Goal: Task Accomplishment & Management: Manage account settings

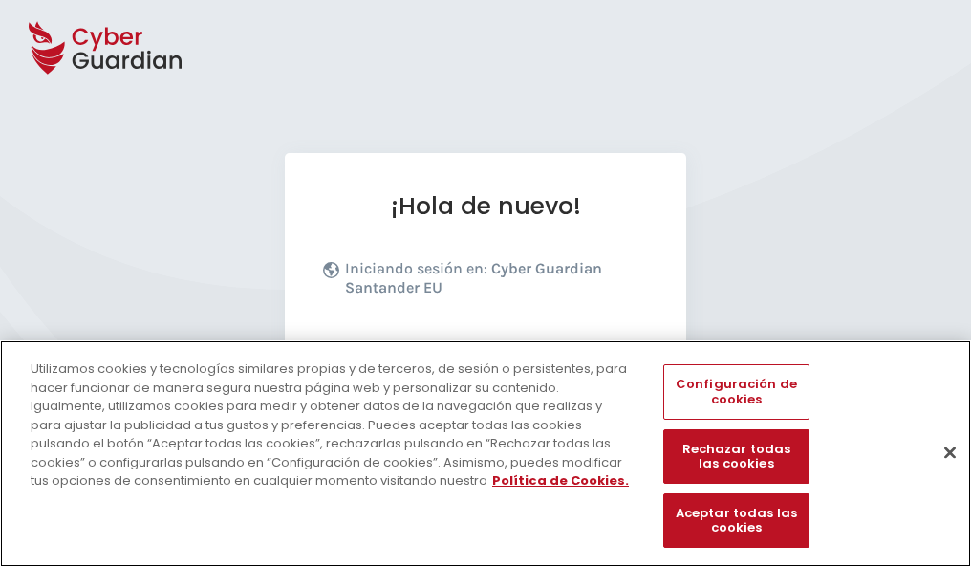
scroll to position [234, 0]
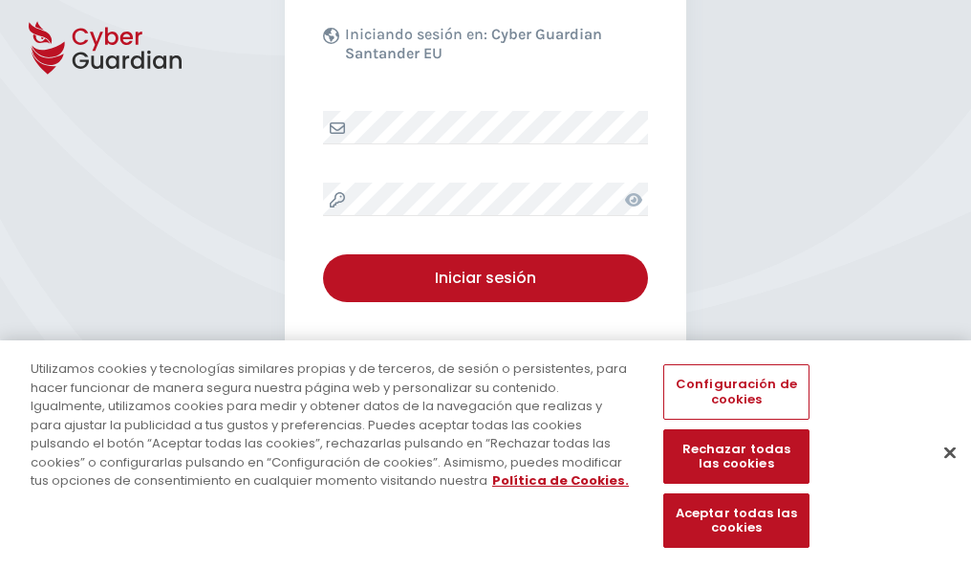
click at [940, 472] on button "Cerrar" at bounding box center [950, 452] width 42 height 42
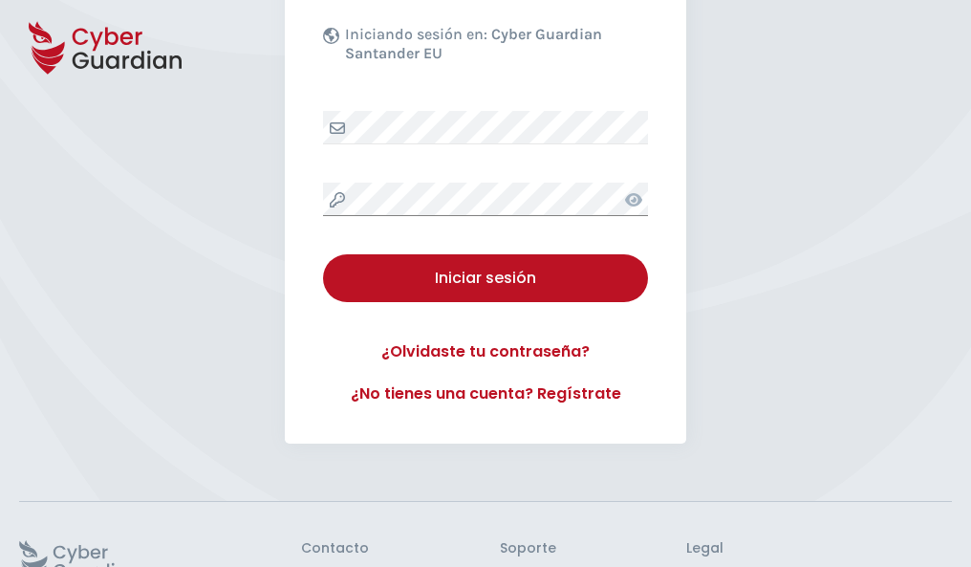
scroll to position [372, 0]
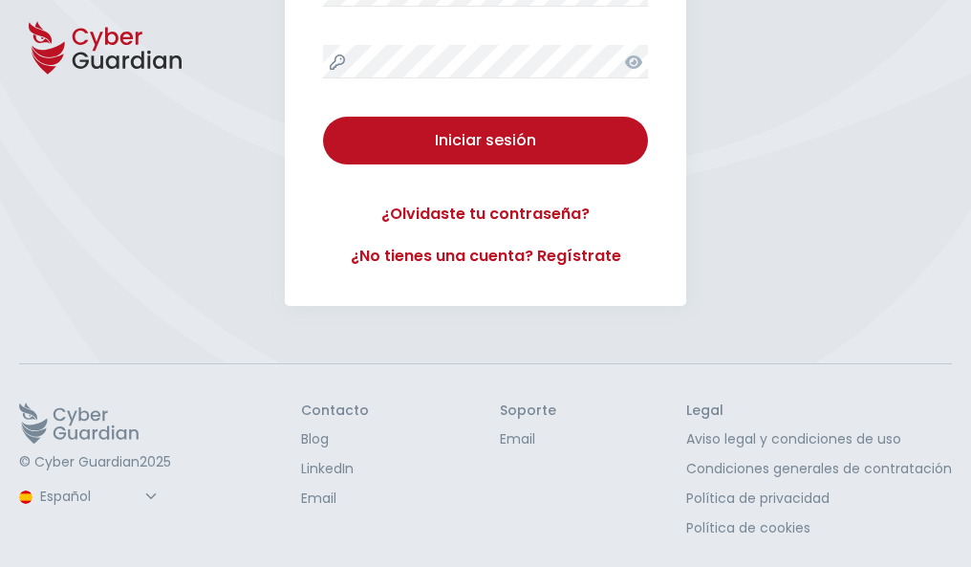
click at [323, 117] on button "Iniciar sesión" at bounding box center [485, 141] width 325 height 48
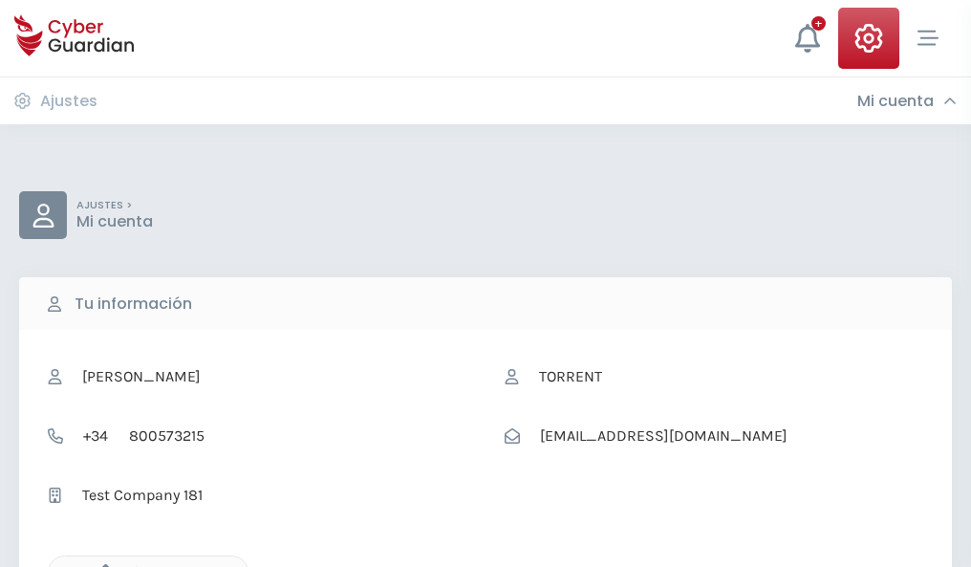
click at [100, 565] on icon "button" at bounding box center [101, 572] width 16 height 16
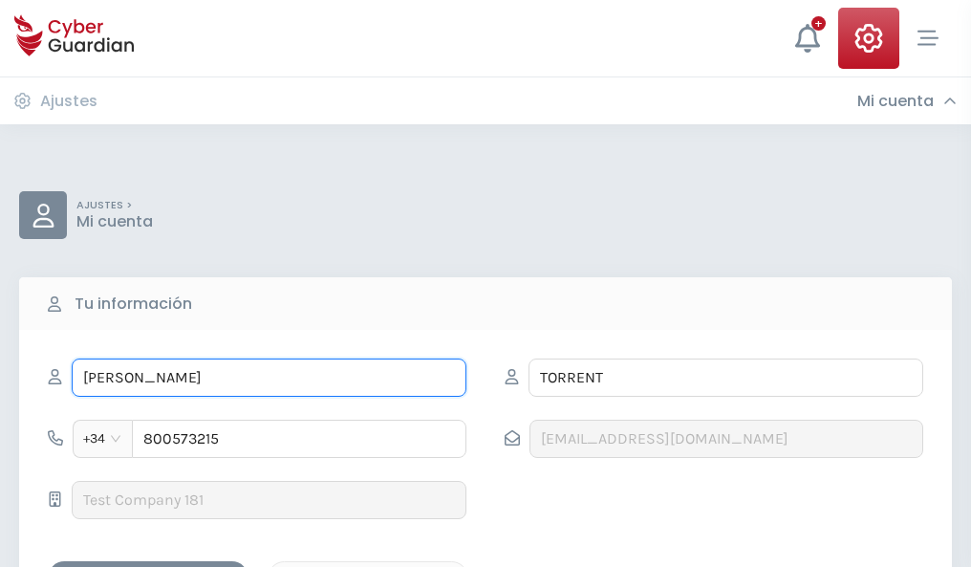
click at [269, 377] on input "BRUNO" at bounding box center [269, 377] width 395 height 38
type input "B"
type input "Cristóbal"
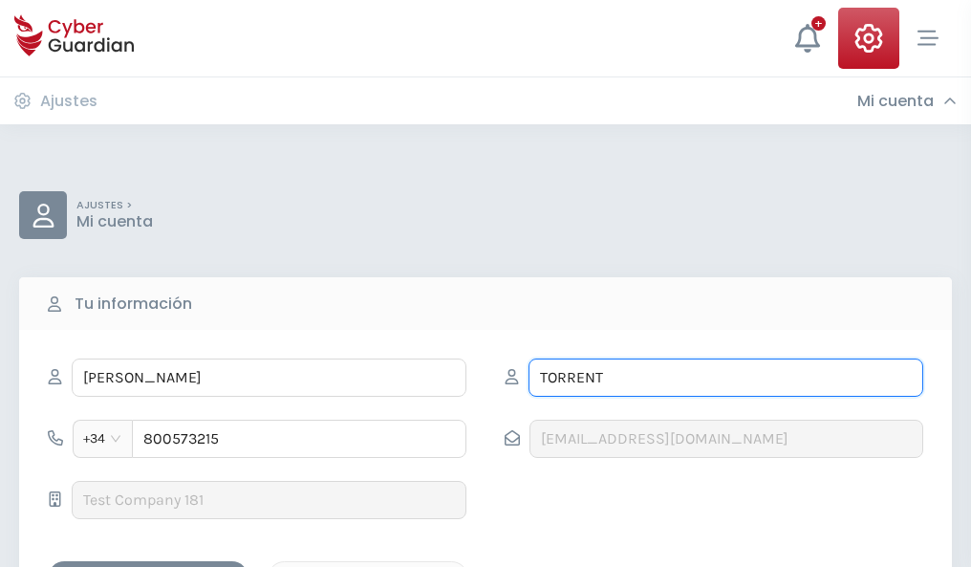
click at [725, 377] on input "TORRENT" at bounding box center [725, 377] width 395 height 38
type input "T"
type input "Perea"
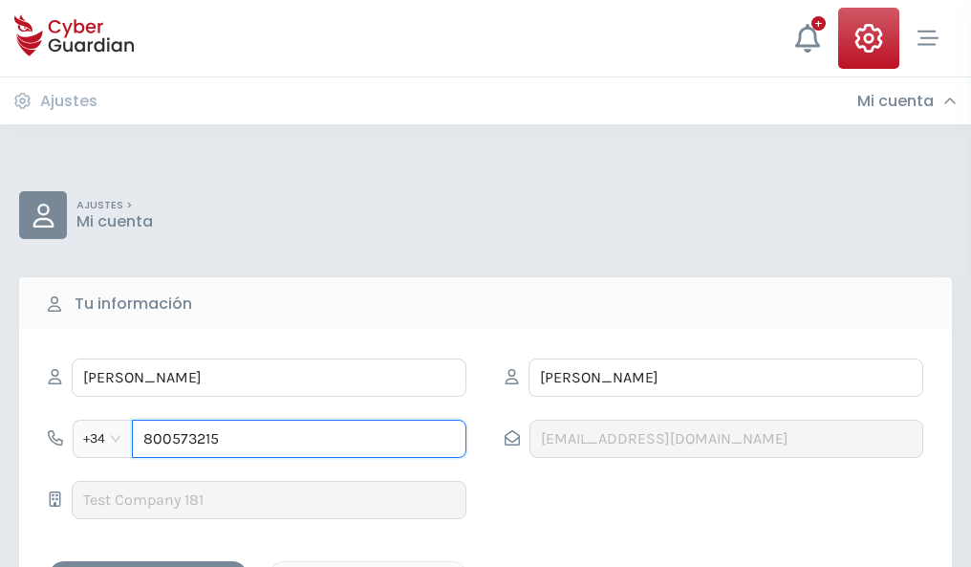
click at [299, 439] on input "800573215" at bounding box center [299, 439] width 334 height 38
type input "8"
type input "828592850"
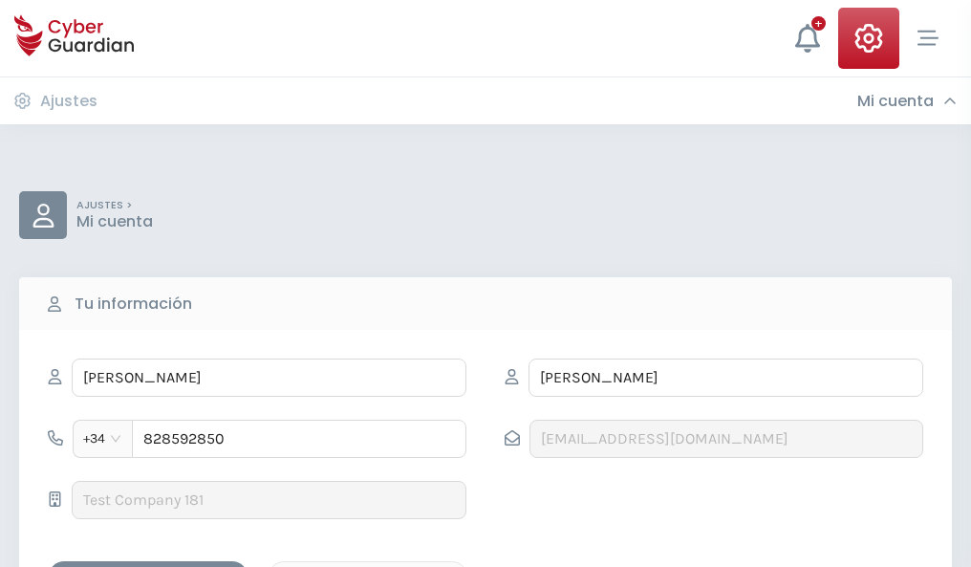
click at [148, 566] on div "Guardar cambios" at bounding box center [148, 578] width 172 height 24
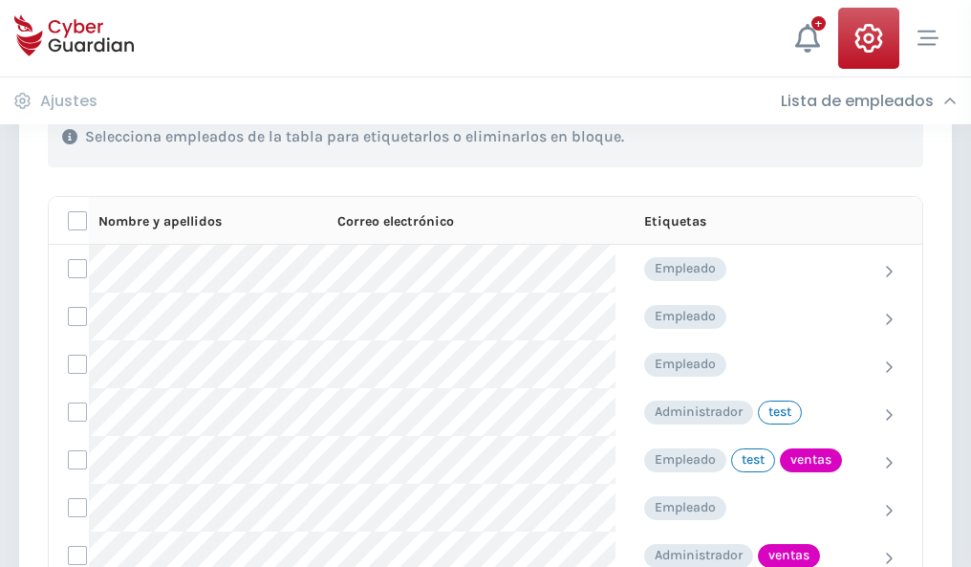
scroll to position [866, 0]
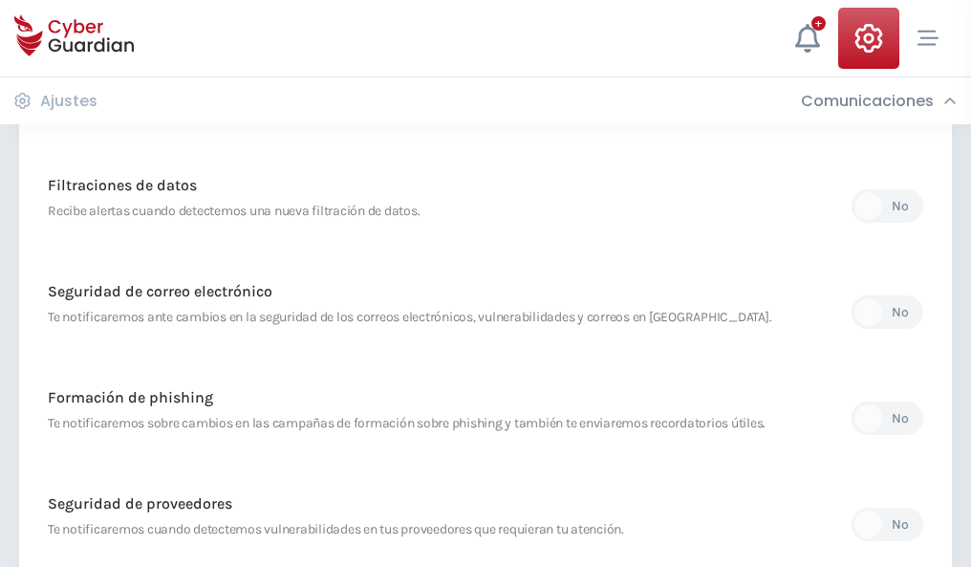
scroll to position [1006, 0]
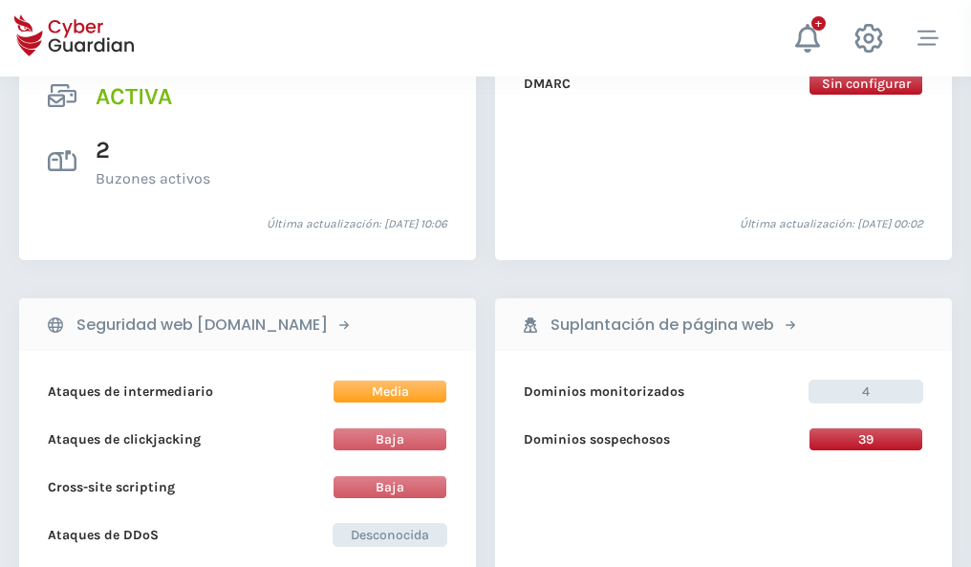
scroll to position [1942, 0]
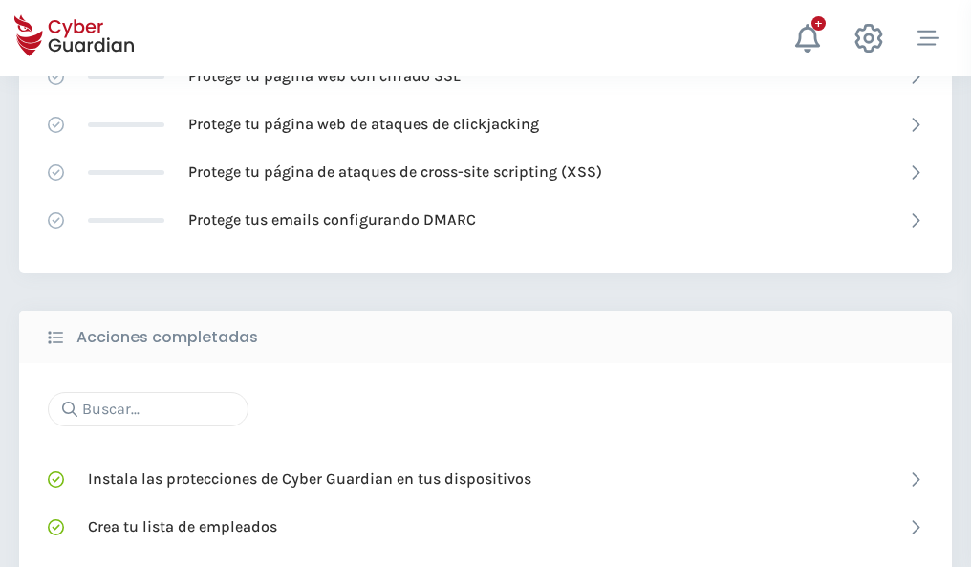
scroll to position [1273, 0]
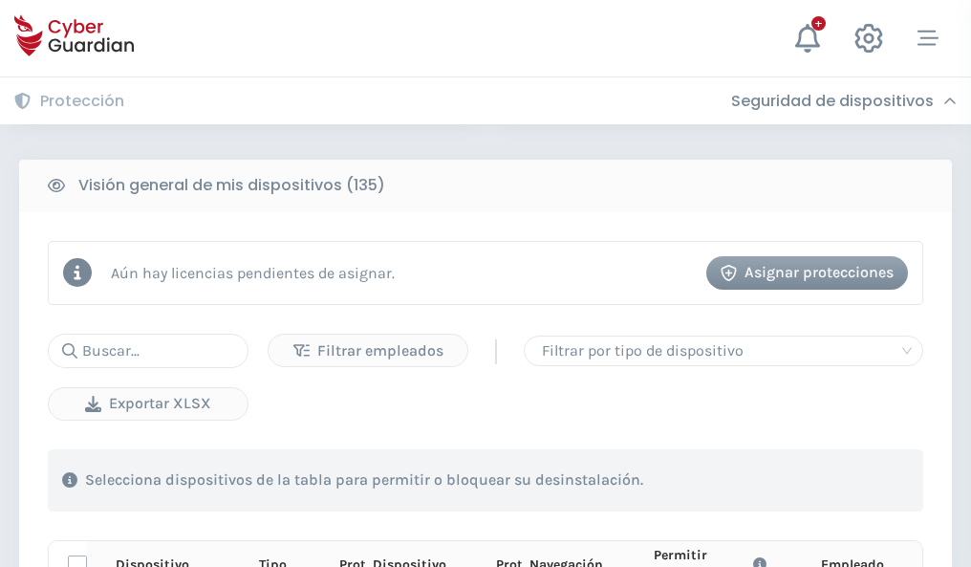
scroll to position [1689, 0]
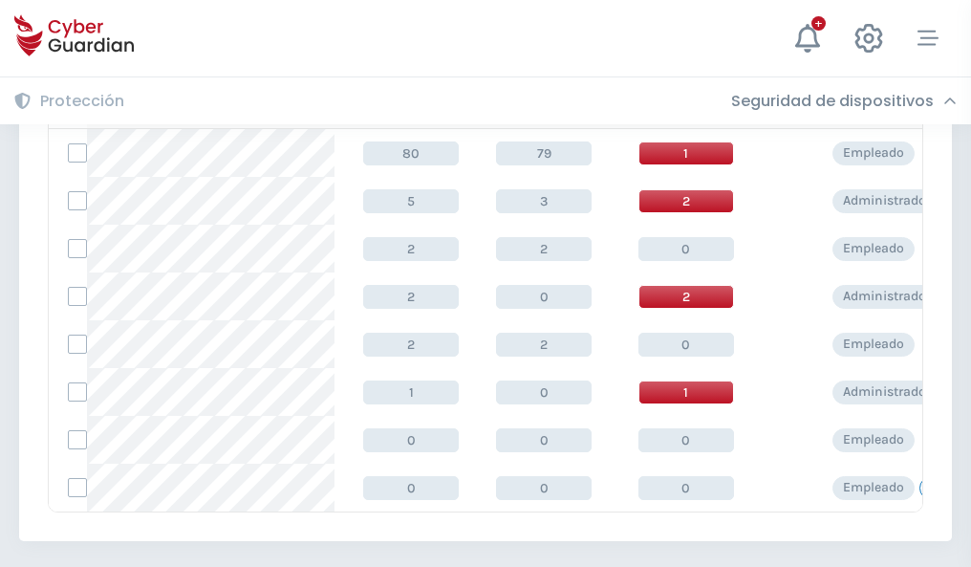
scroll to position [887, 0]
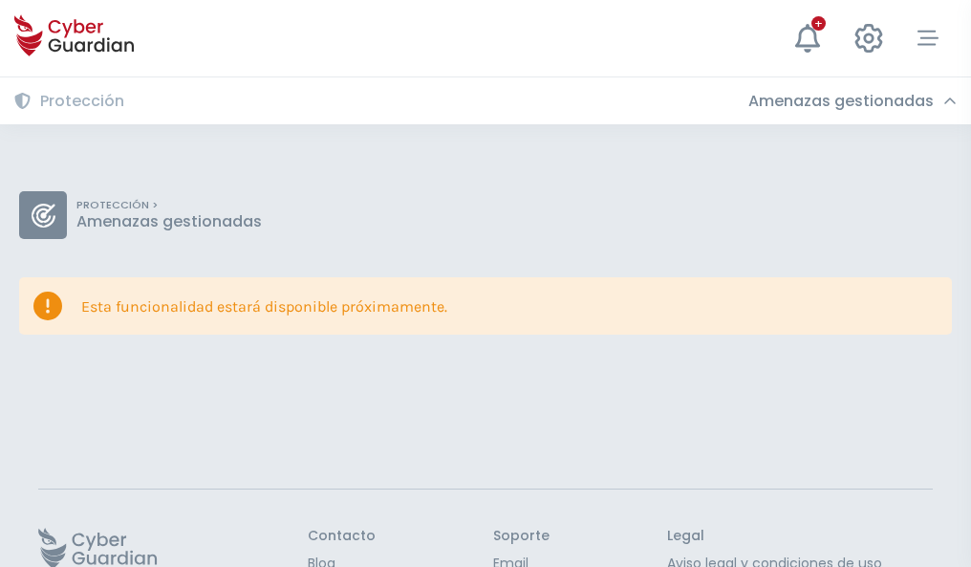
scroll to position [124, 0]
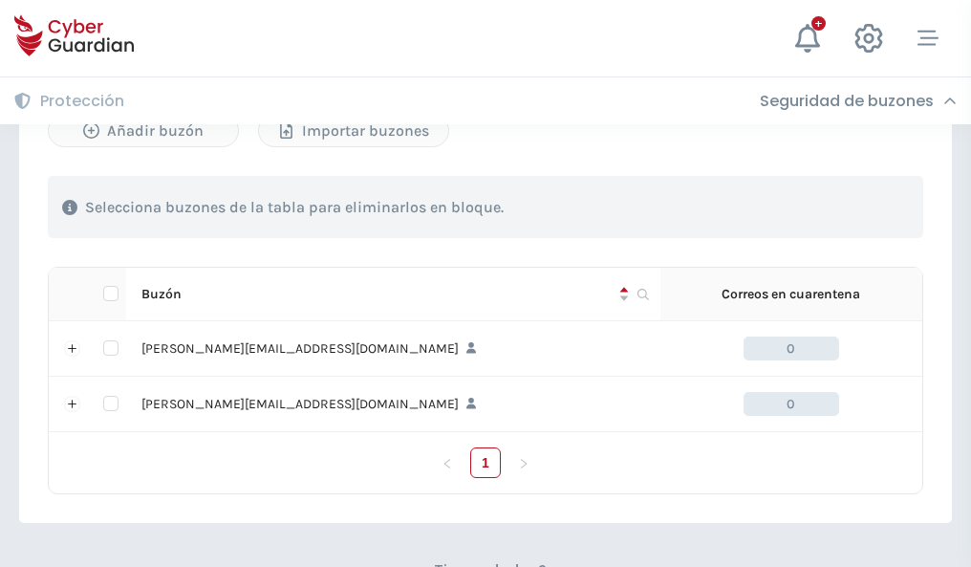
scroll to position [830, 0]
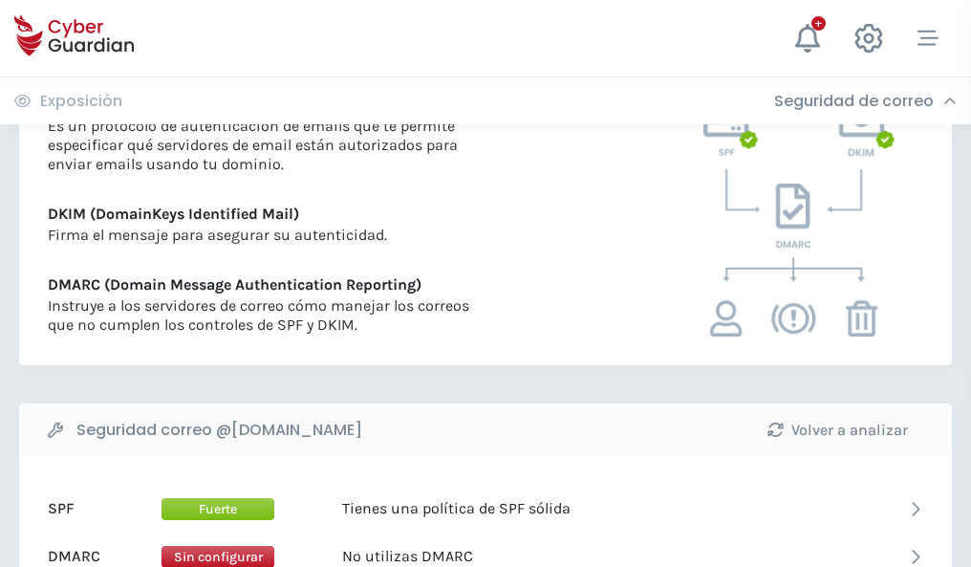
scroll to position [1031, 0]
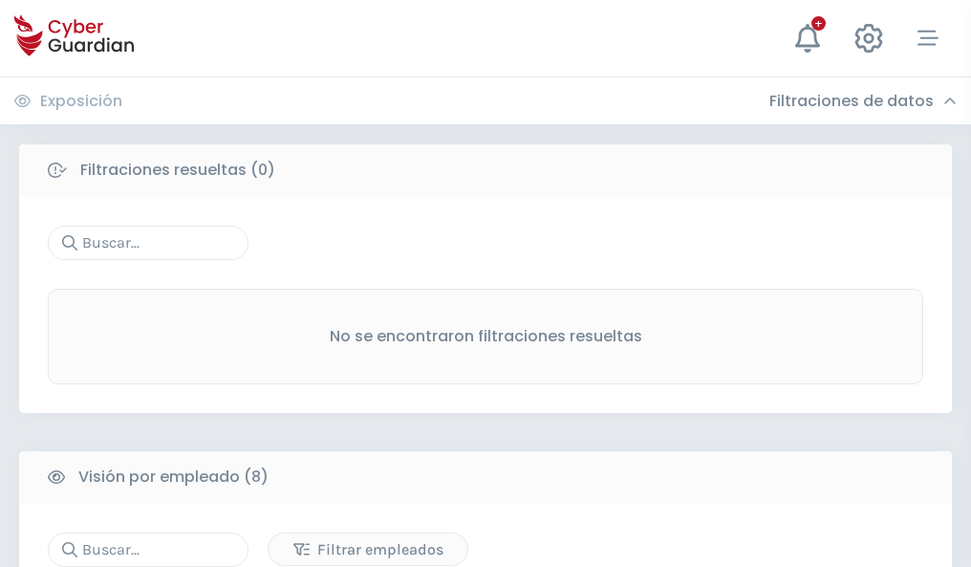
scroll to position [1628, 0]
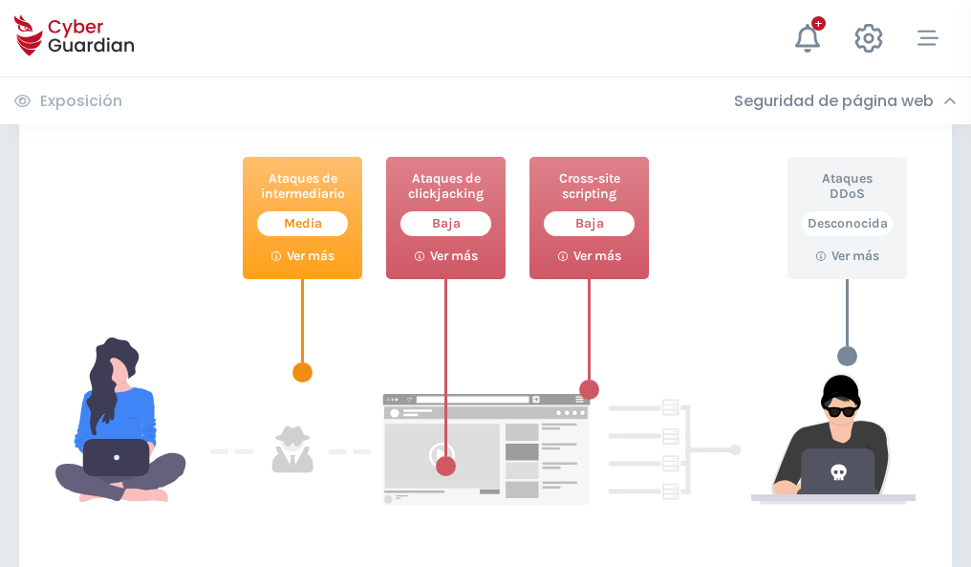
scroll to position [1041, 0]
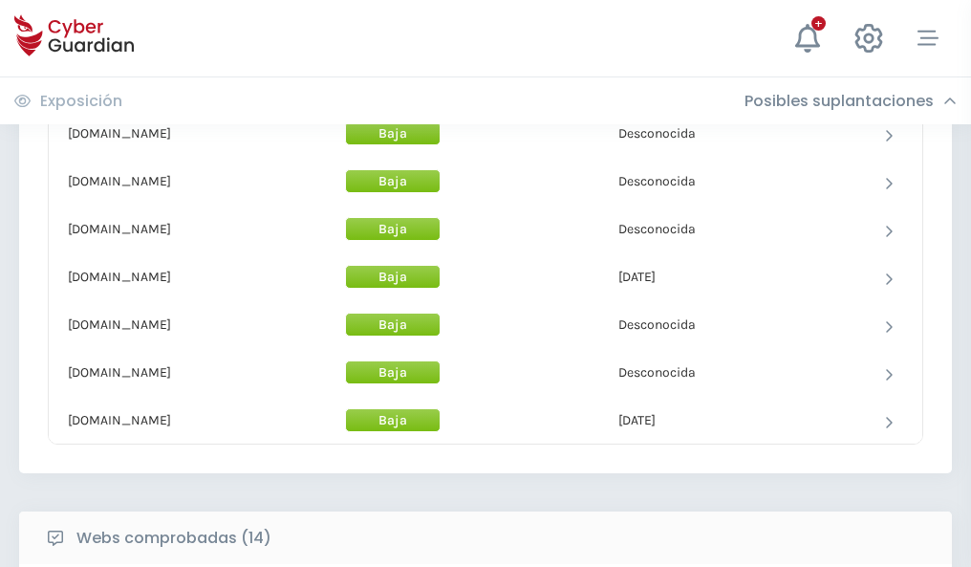
scroll to position [1863, 0]
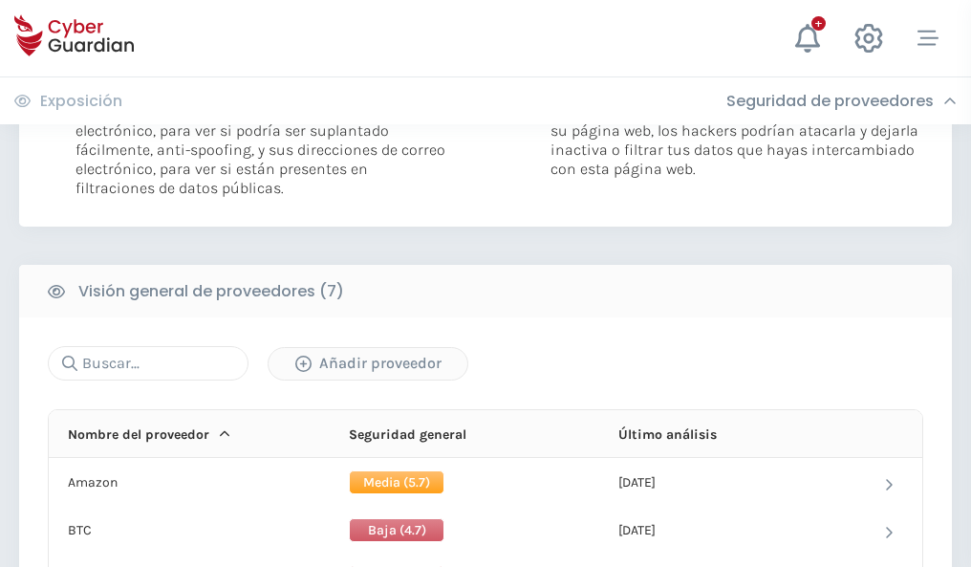
scroll to position [1280, 0]
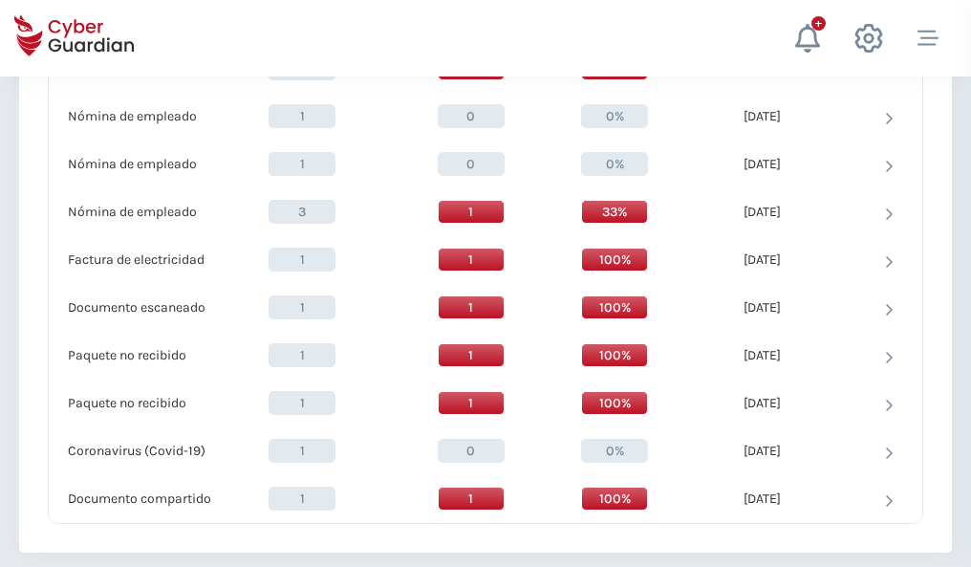
scroll to position [1981, 0]
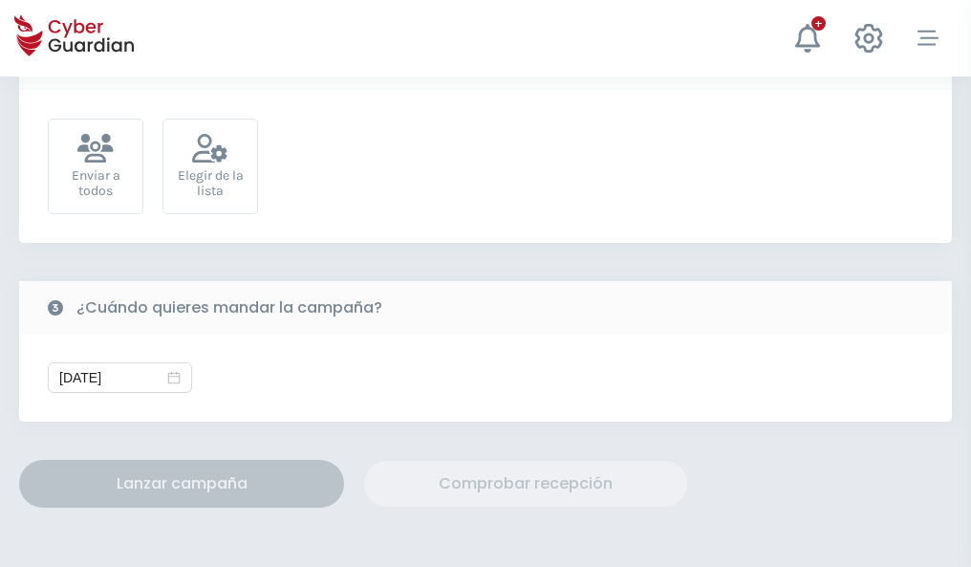
scroll to position [700, 0]
